Goal: Find specific page/section: Find specific page/section

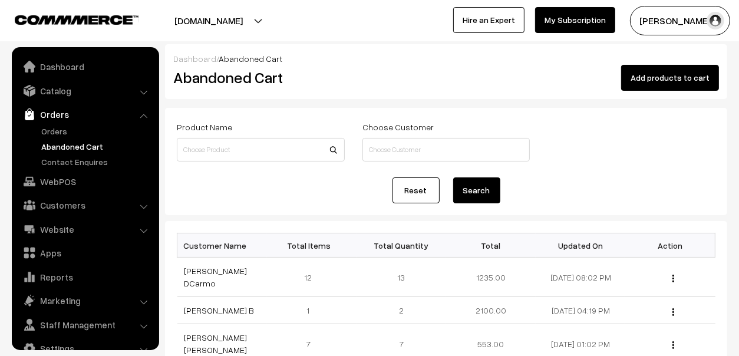
scroll to position [19, 0]
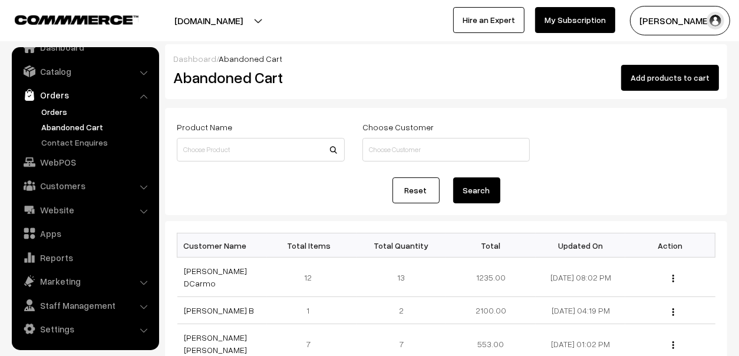
click at [58, 107] on link "Orders" at bounding box center [96, 112] width 117 height 12
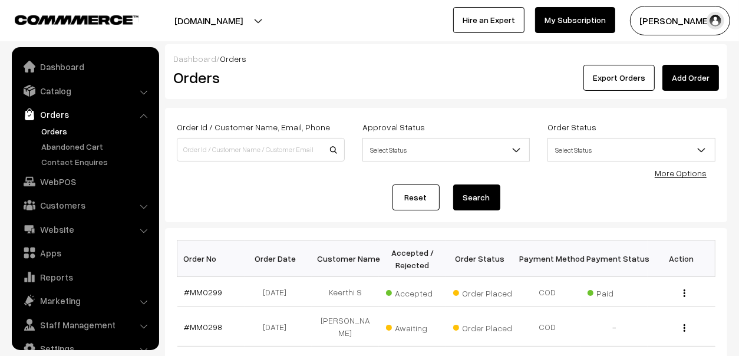
scroll to position [19, 0]
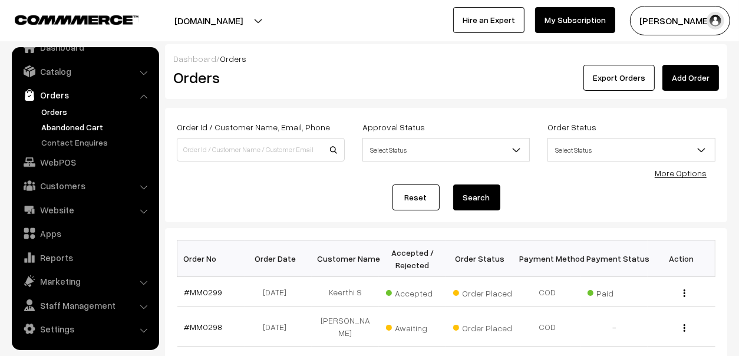
click at [82, 123] on link "Abandoned Cart" at bounding box center [96, 127] width 117 height 12
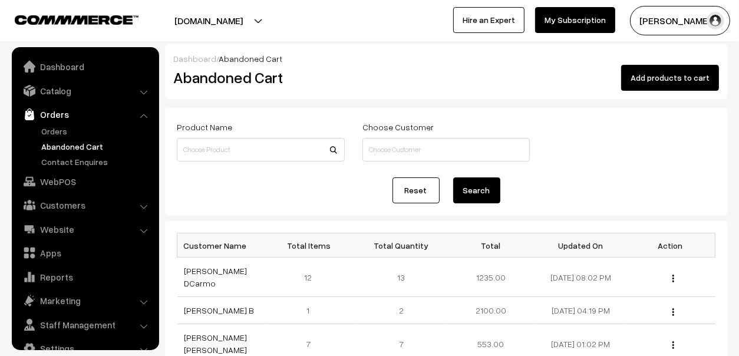
scroll to position [19, 0]
